Goal: Browse casually: Explore the website without a specific task or goal

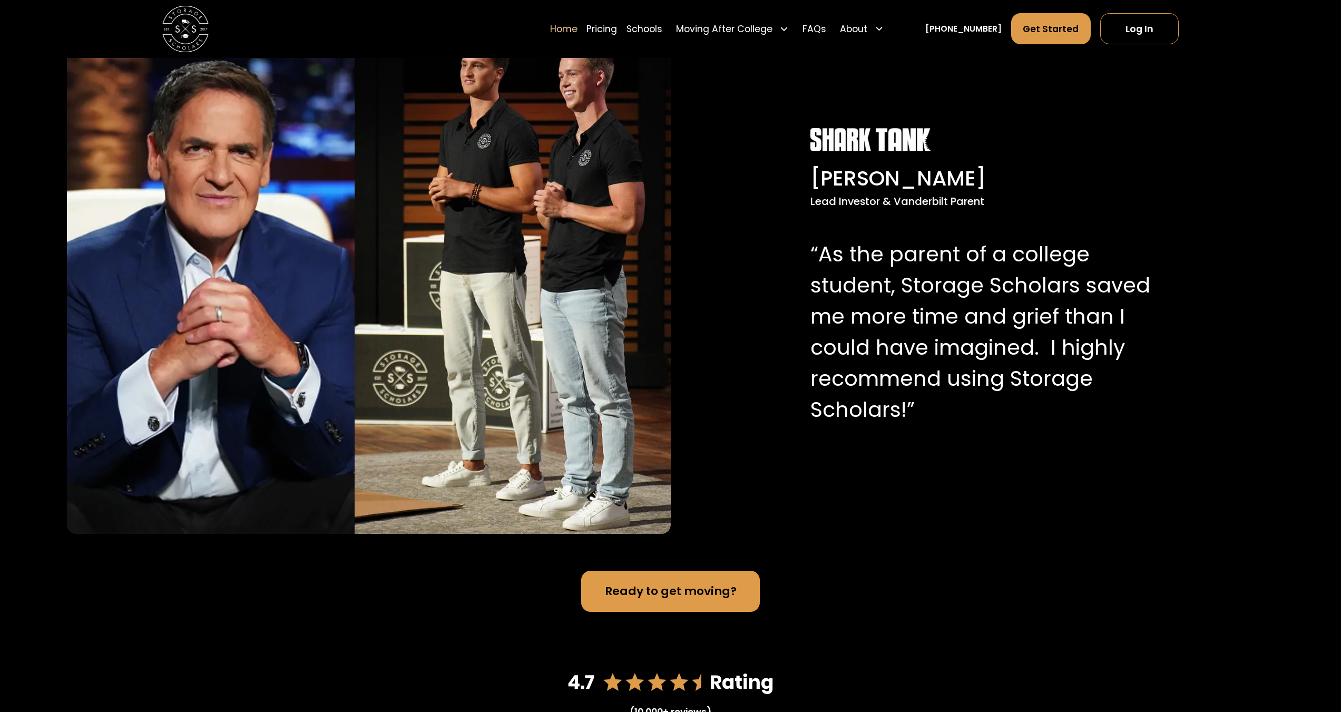
scroll to position [1159, 0]
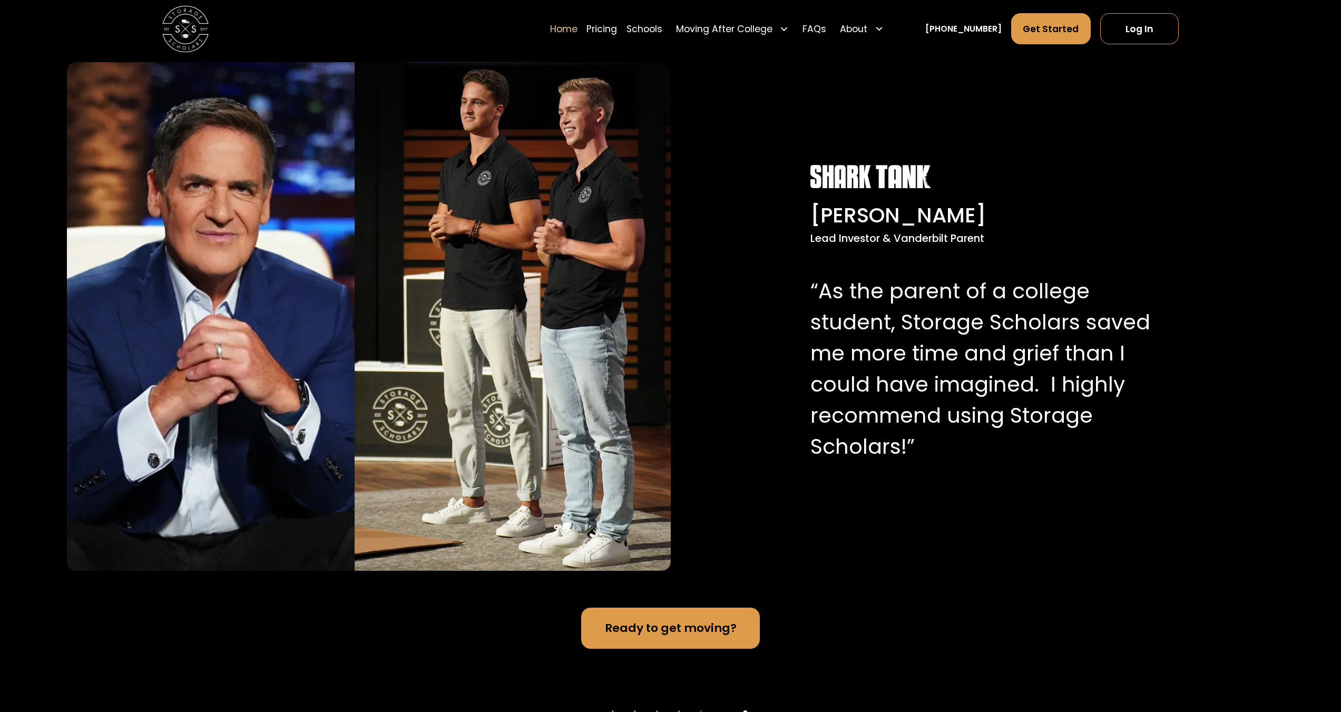
click at [868, 321] on p "“As the parent of a college student, Storage Scholars saved me more time and gr…" at bounding box center [981, 369] width 342 height 187
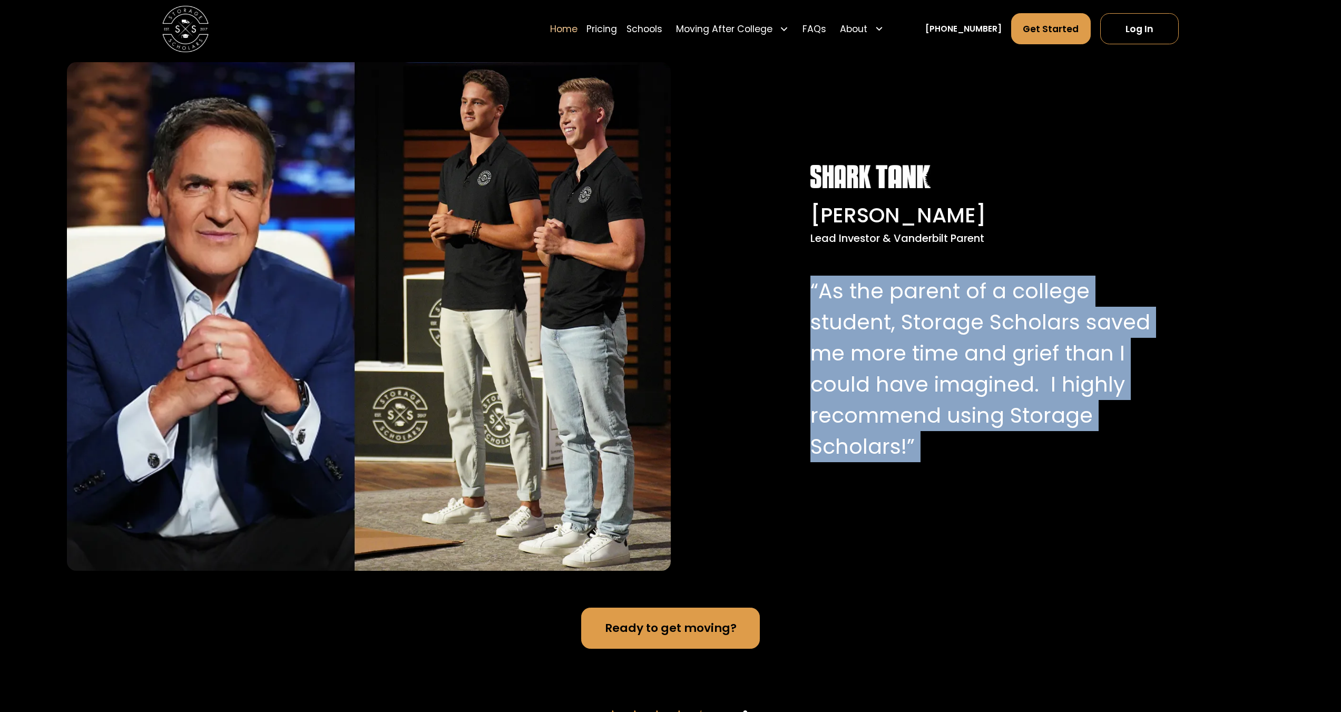
click at [868, 321] on p "“As the parent of a college student, Storage Scholars saved me more time and gr…" at bounding box center [981, 369] width 342 height 187
click at [851, 325] on p "“As the parent of a college student, Storage Scholars saved me more time and gr…" at bounding box center [981, 369] width 342 height 187
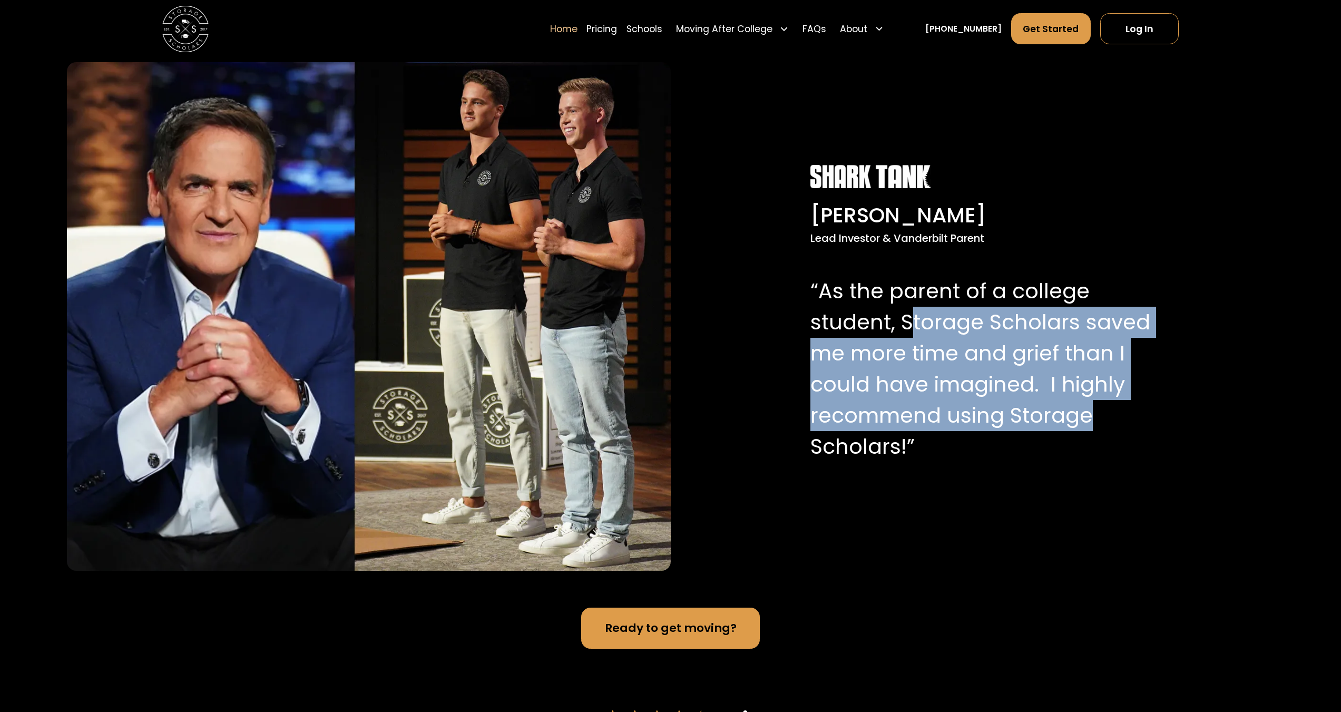
drag, startPoint x: 961, startPoint y: 317, endPoint x: 1129, endPoint y: 402, distance: 188.3
click at [1129, 402] on p "“As the parent of a college student, Storage Scholars saved me more time and gr…" at bounding box center [981, 369] width 342 height 187
click at [1130, 401] on p "“As the parent of a college student, Storage Scholars saved me more time and gr…" at bounding box center [981, 369] width 342 height 187
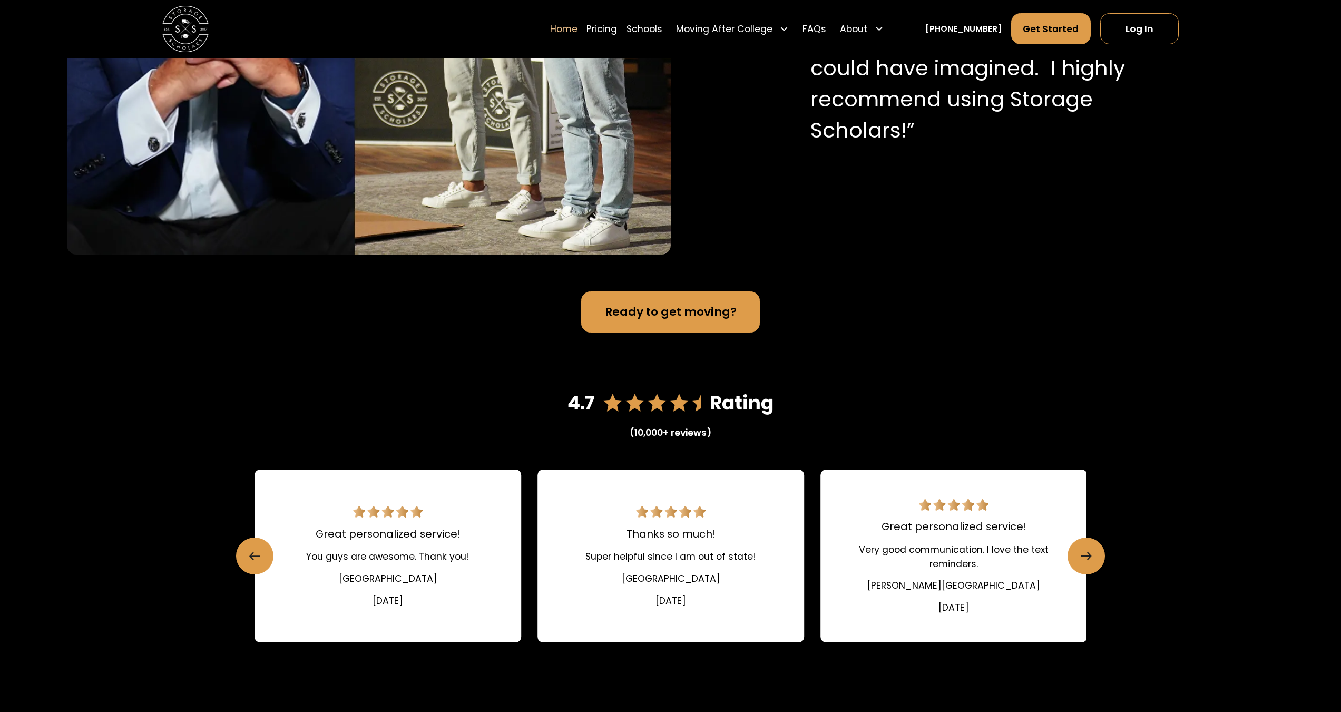
click at [1116, 387] on div "(10,000+ reviews) Easy and efficient!! Made summer packing and storage a breeze…" at bounding box center [670, 542] width 1341 height 420
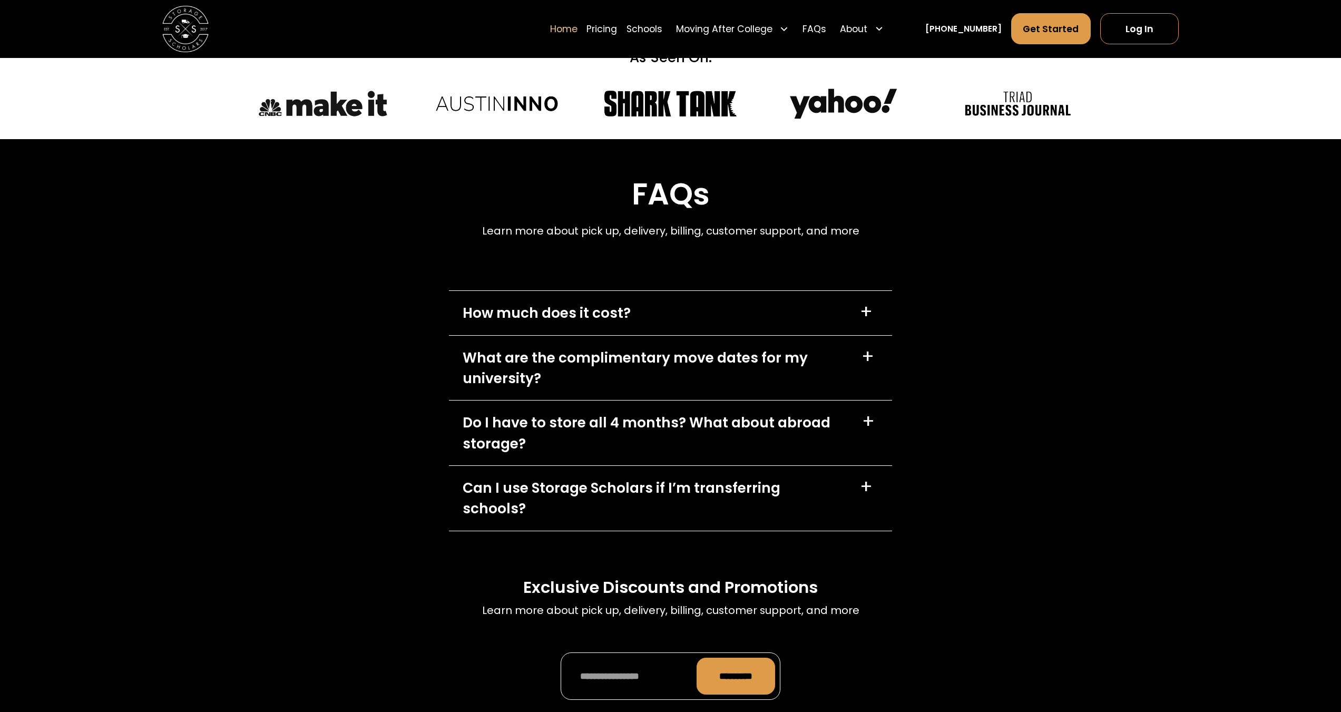
scroll to position [3425, 0]
